Goal: Task Accomplishment & Management: Complete application form

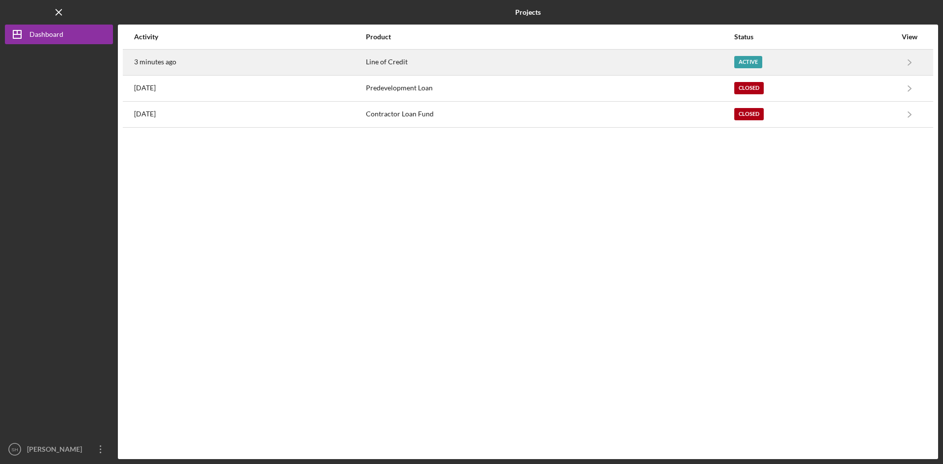
click at [734, 56] on div "Active" at bounding box center [815, 62] width 162 height 25
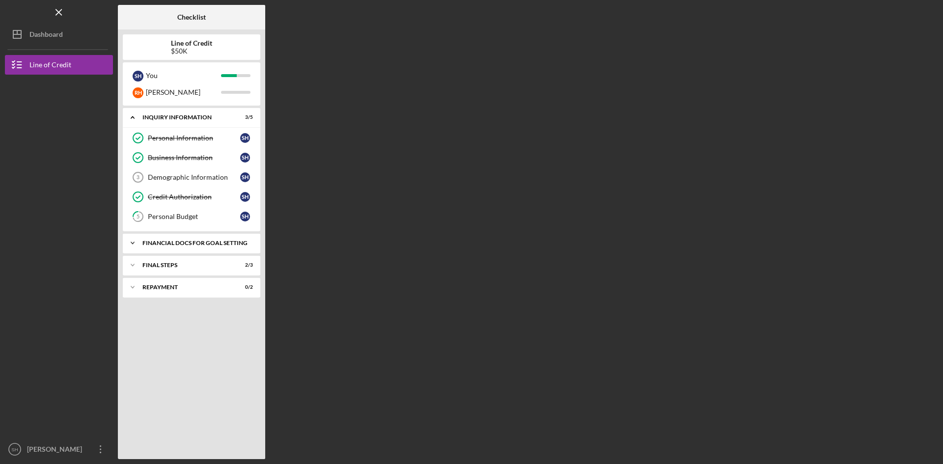
click at [240, 240] on div "Financial Docs for Goal Setting" at bounding box center [195, 243] width 106 height 6
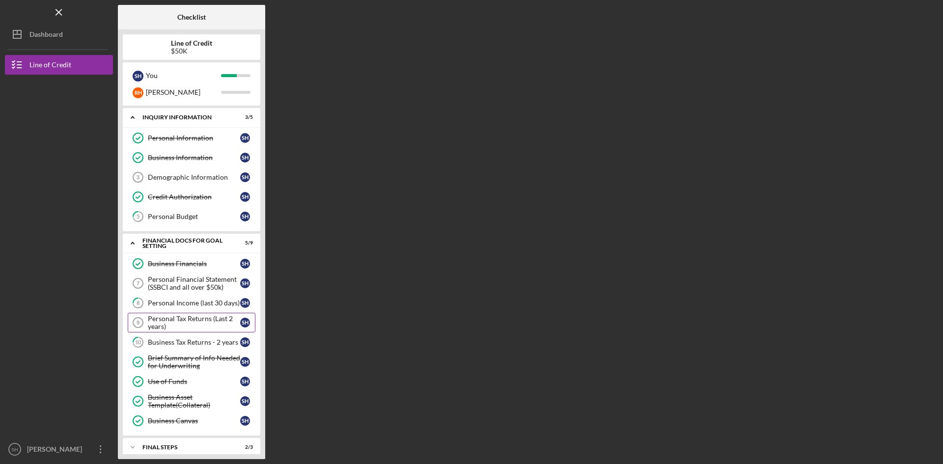
click at [206, 320] on div "Personal Tax Returns (Last 2 years)" at bounding box center [194, 323] width 92 height 16
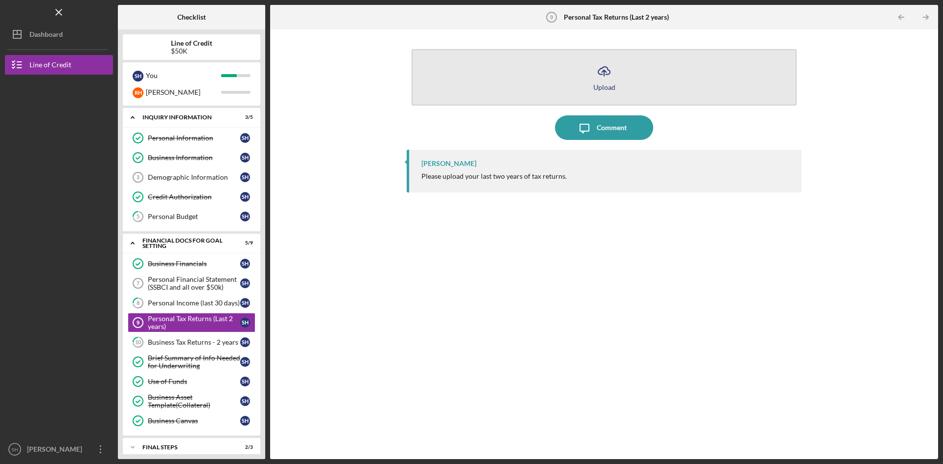
click at [617, 77] on button "Icon/Upload Upload" at bounding box center [604, 77] width 385 height 56
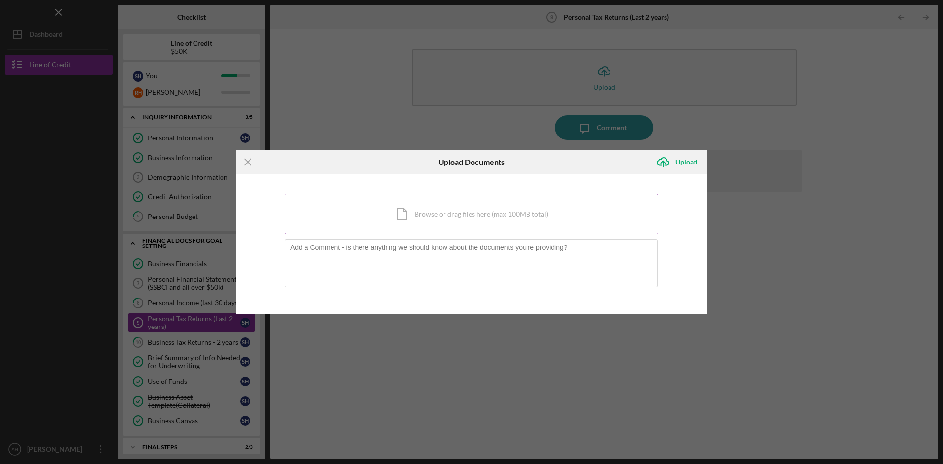
click at [408, 212] on div "Icon/Document Browse or drag files here (max 100MB total) Tap to choose files o…" at bounding box center [471, 214] width 373 height 40
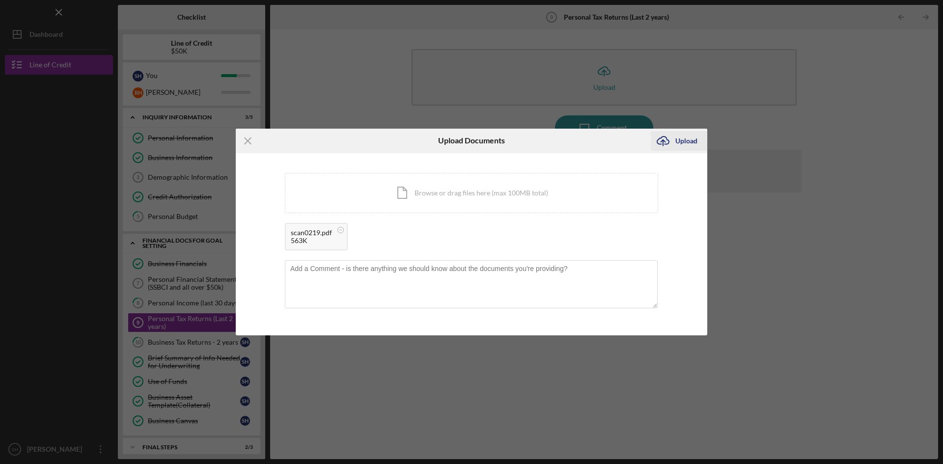
click at [673, 139] on icon "Icon/Upload" at bounding box center [663, 141] width 25 height 25
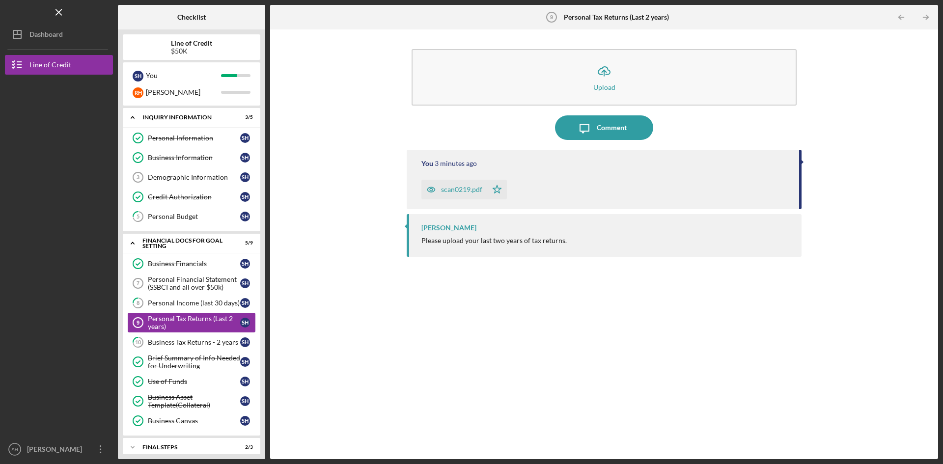
click at [188, 315] on div "Personal Tax Returns (Last 2 years)" at bounding box center [194, 323] width 92 height 16
click at [467, 187] on div "scan0219.pdf" at bounding box center [461, 190] width 41 height 8
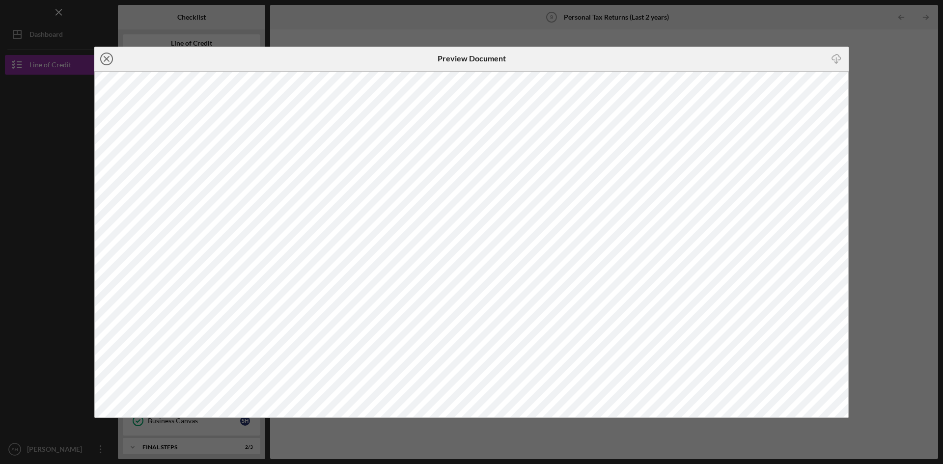
click at [104, 55] on icon "Icon/Close" at bounding box center [106, 59] width 25 height 25
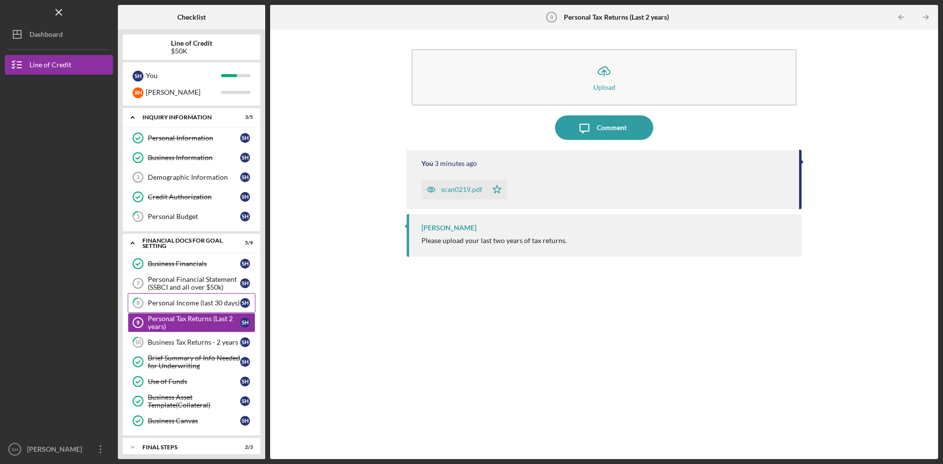
click at [199, 300] on div "Personal Income (last 30 days)" at bounding box center [194, 303] width 92 height 8
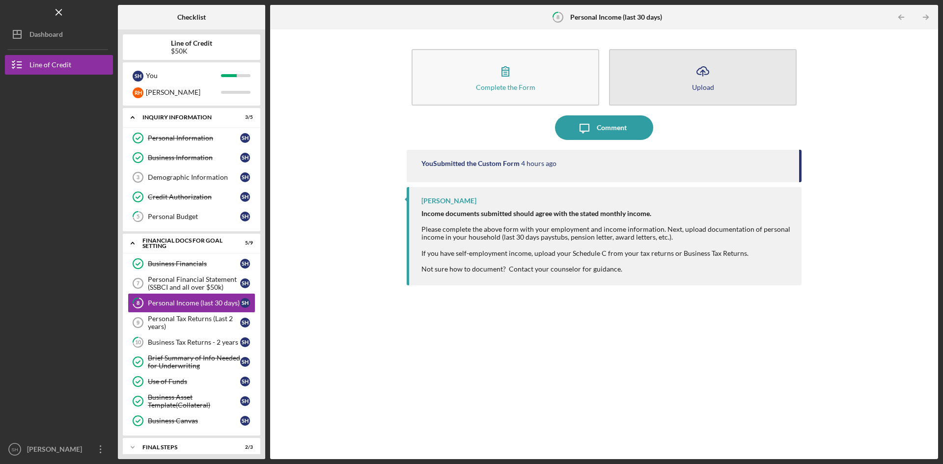
click at [700, 81] on icon "Icon/Upload" at bounding box center [703, 71] width 25 height 25
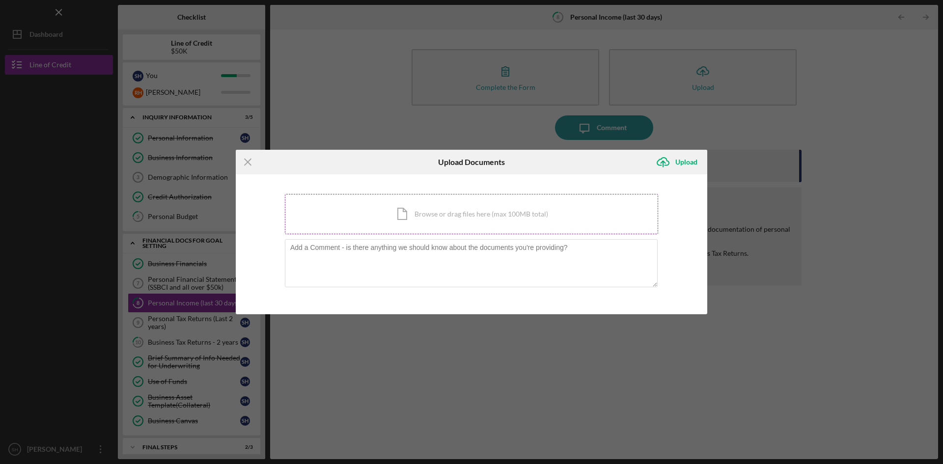
click at [411, 215] on div "Icon/Document Browse or drag files here (max 100MB total) Tap to choose files o…" at bounding box center [471, 214] width 373 height 40
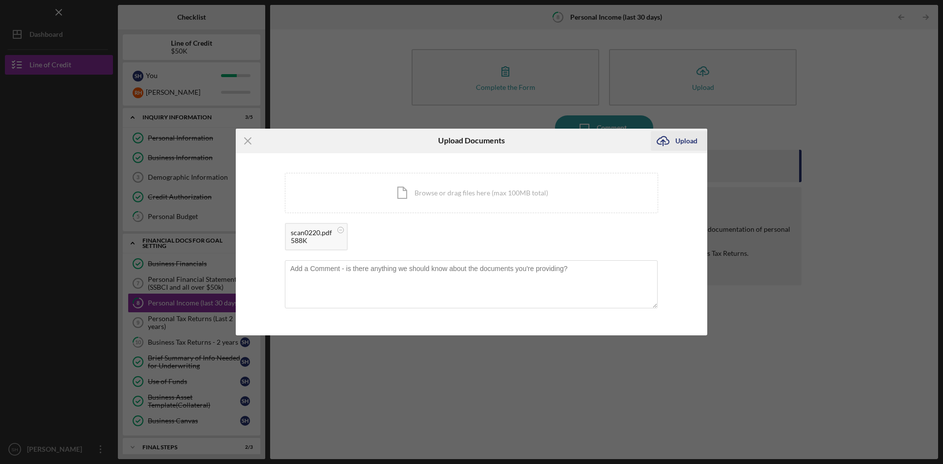
click at [693, 139] on div "Upload" at bounding box center [686, 141] width 22 height 20
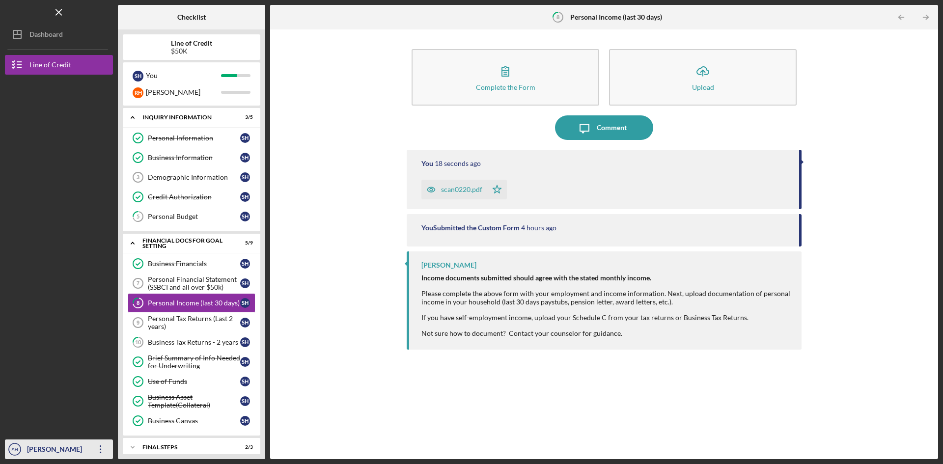
click at [97, 445] on icon "Icon/Overflow" at bounding box center [100, 449] width 25 height 25
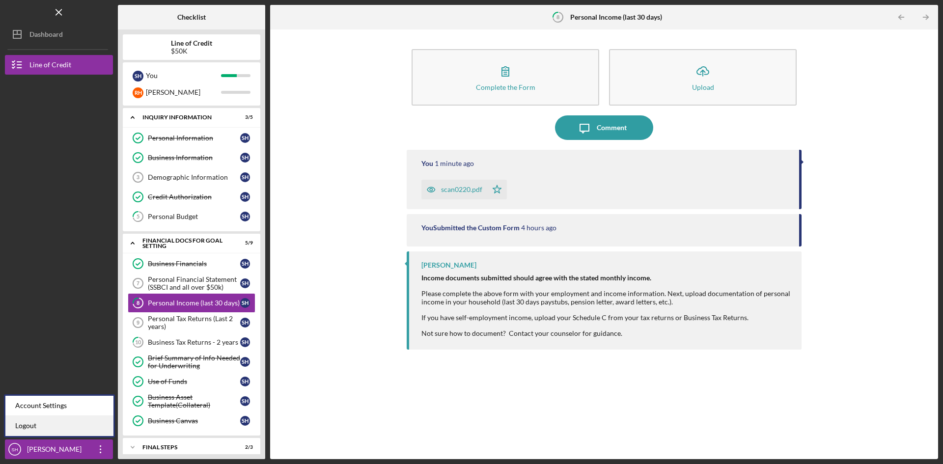
click at [25, 422] on link "Logout" at bounding box center [59, 426] width 108 height 20
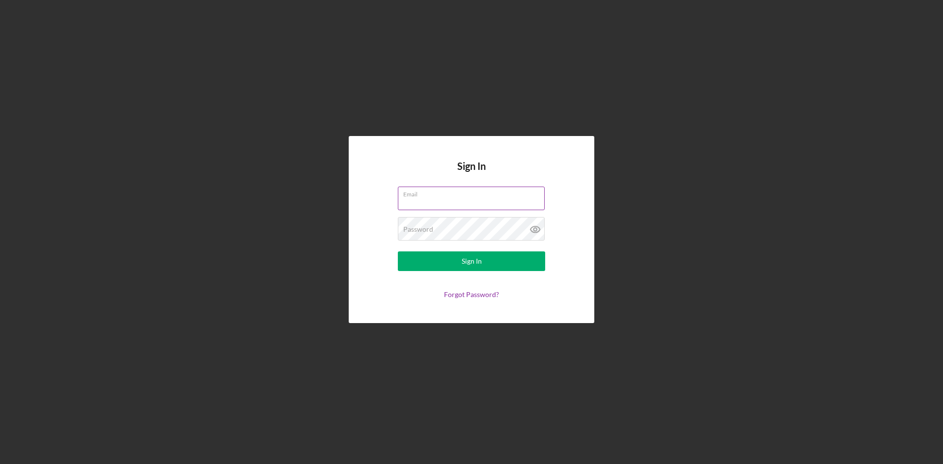
click at [428, 199] on input "Email" at bounding box center [471, 199] width 147 height 24
type input "[EMAIL_ADDRESS][DOMAIN_NAME]"
click at [467, 259] on div "Sign In" at bounding box center [472, 261] width 20 height 20
